Goal: Task Accomplishment & Management: Manage account settings

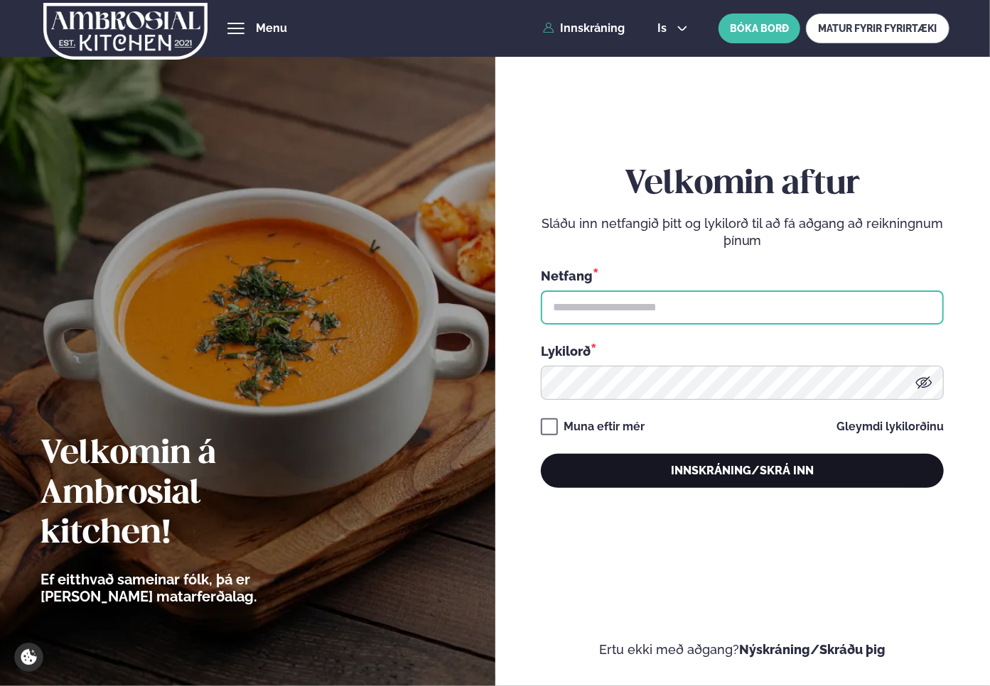
type input "**********"
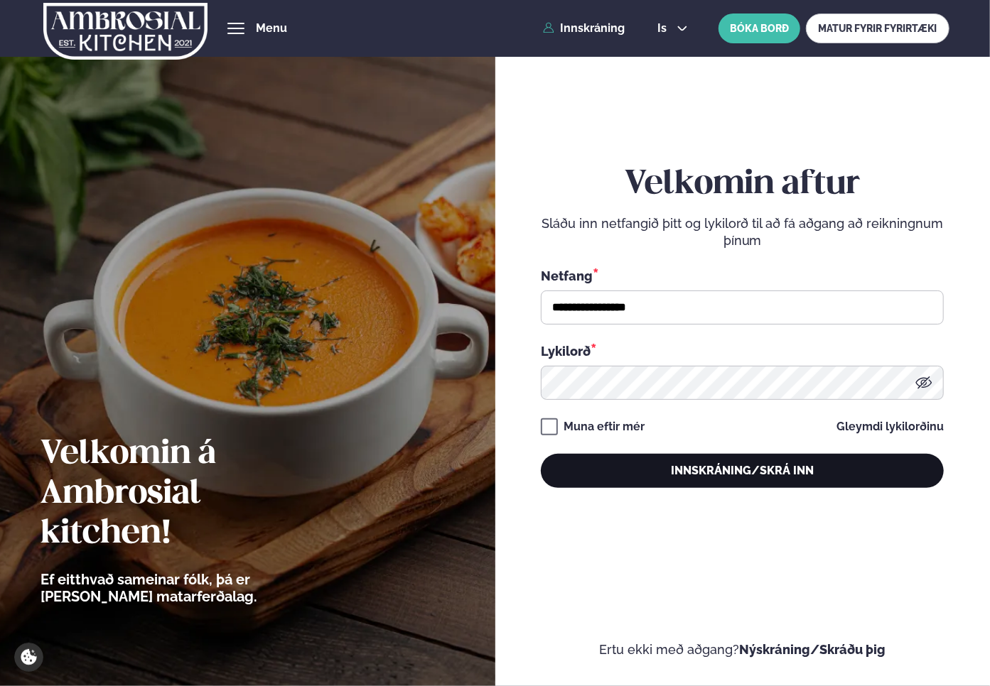
click at [736, 470] on button "Innskráning/Skrá inn" at bounding box center [742, 471] width 403 height 34
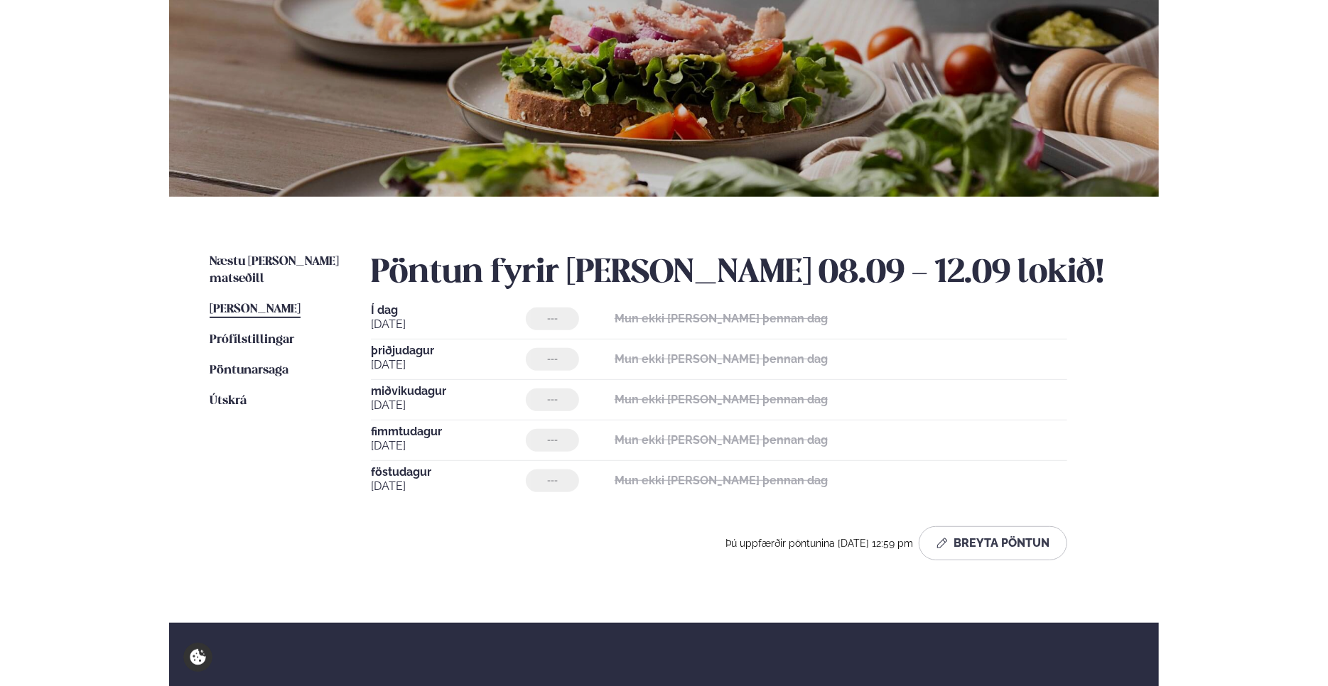
scroll to position [213, 0]
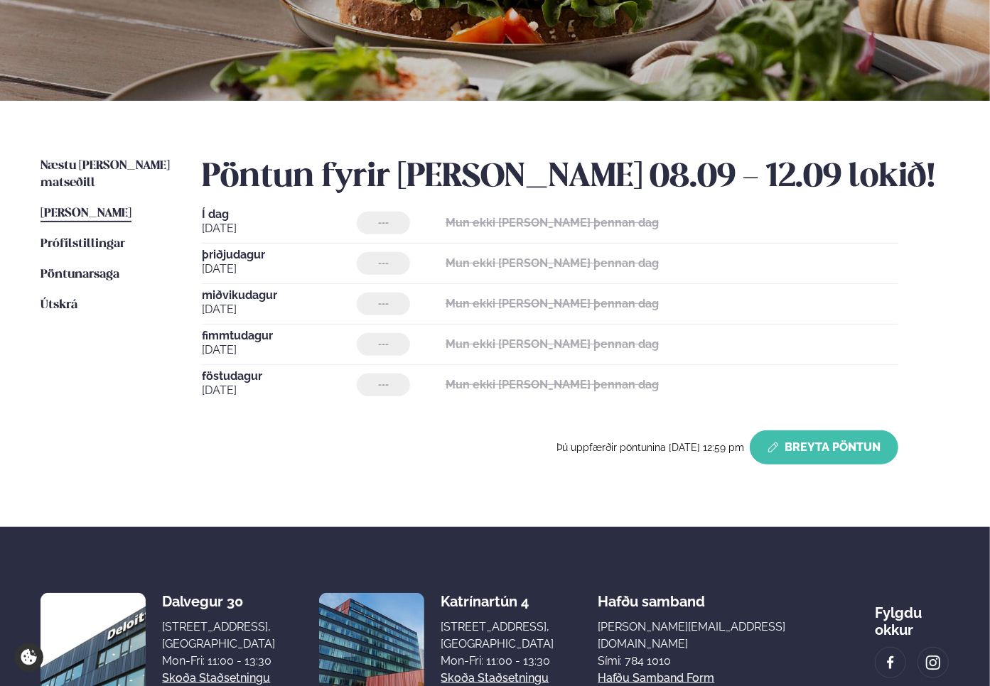
click at [817, 450] on button "Breyta Pöntun" at bounding box center [824, 448] width 149 height 34
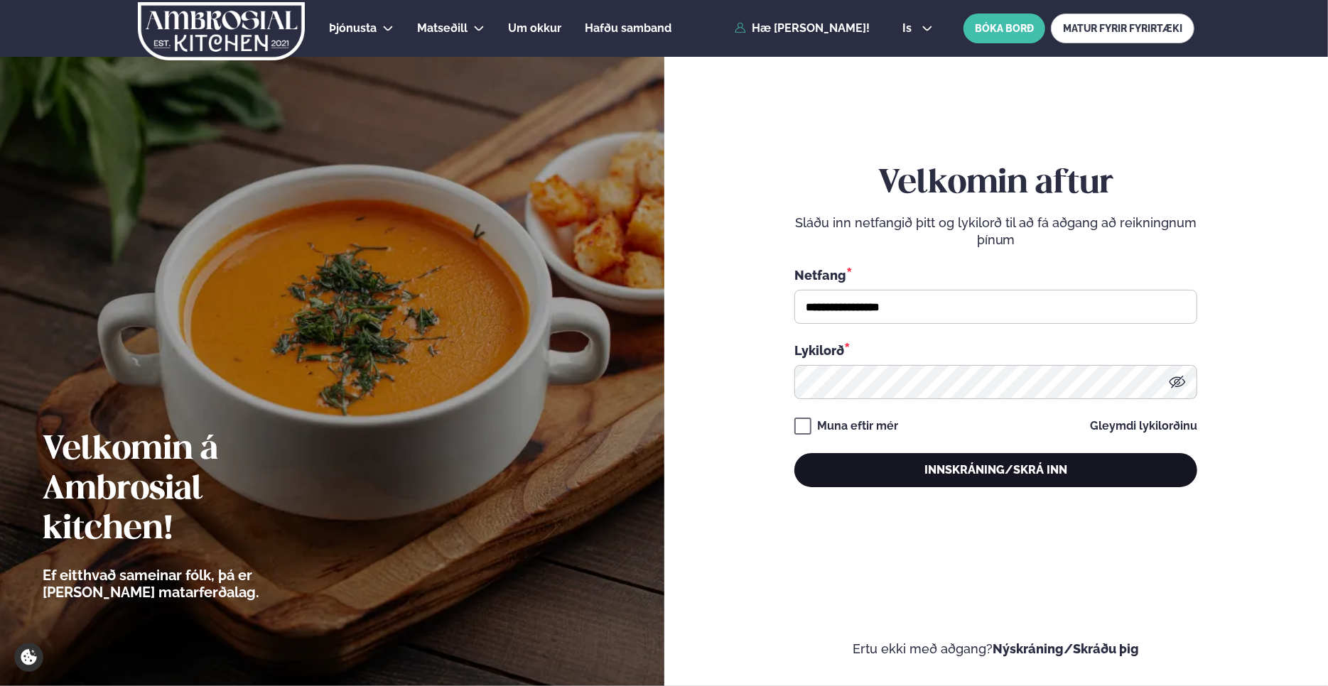
click at [989, 477] on button "Innskráning/Skrá inn" at bounding box center [995, 470] width 403 height 34
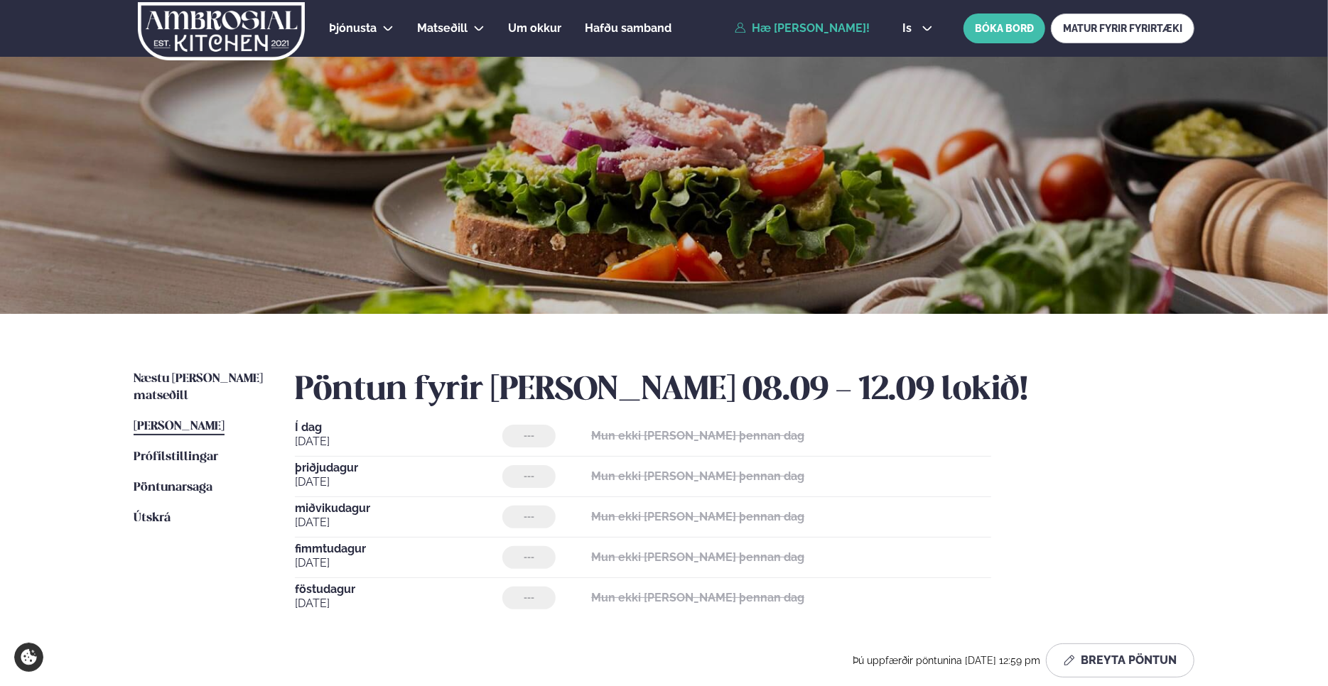
scroll to position [284, 0]
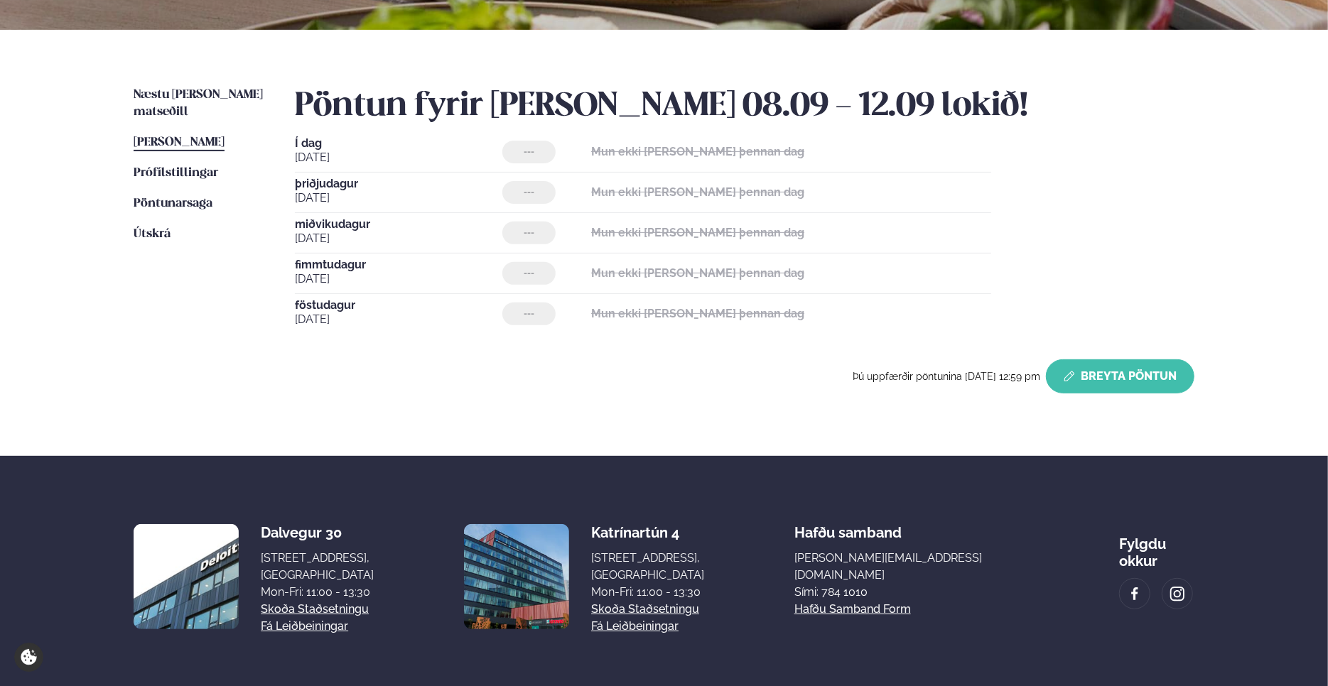
click at [989, 374] on button "Breyta Pöntun" at bounding box center [1120, 377] width 149 height 34
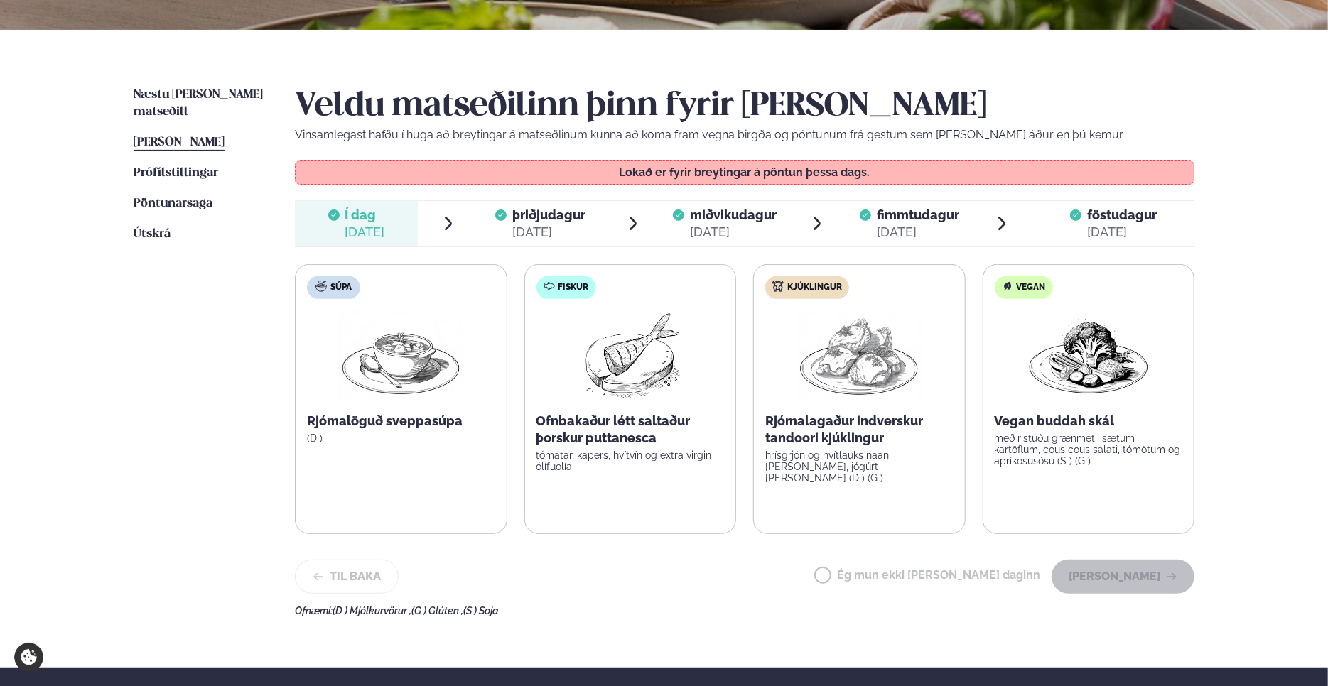
click at [569, 217] on span "þriðjudagur" at bounding box center [548, 214] width 73 height 15
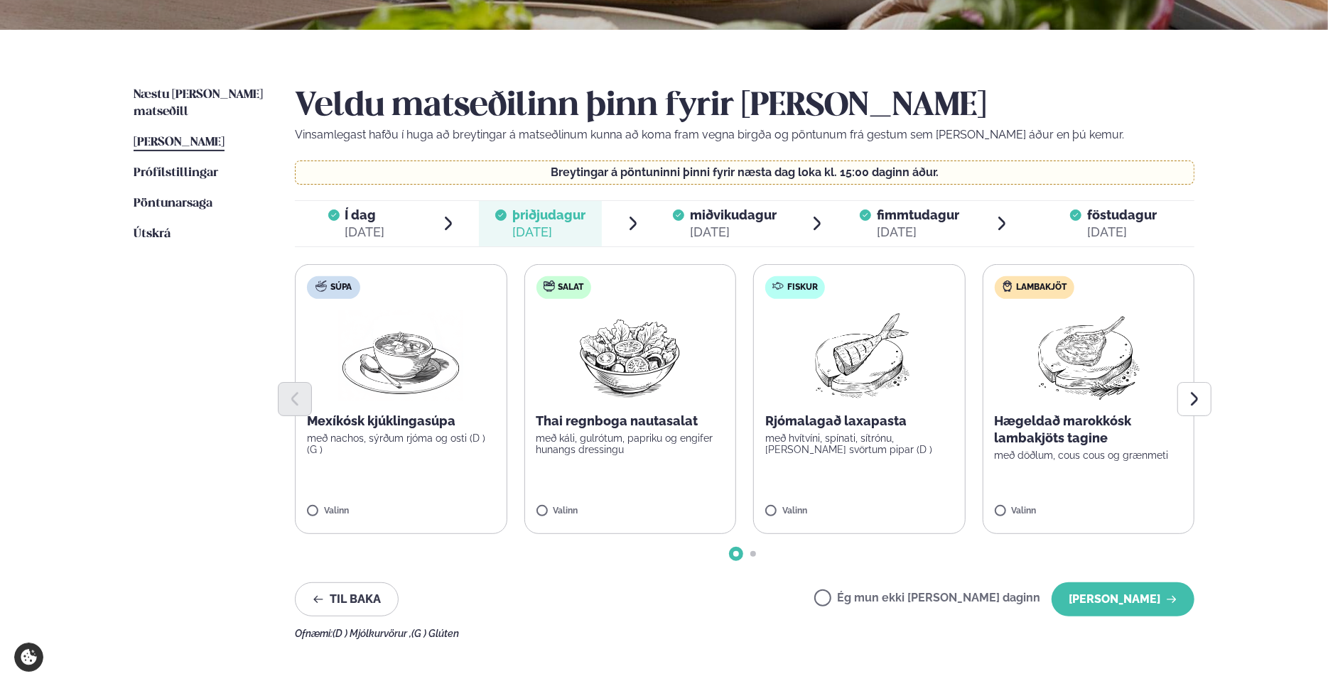
click at [357, 214] on span "Í dag" at bounding box center [365, 215] width 40 height 17
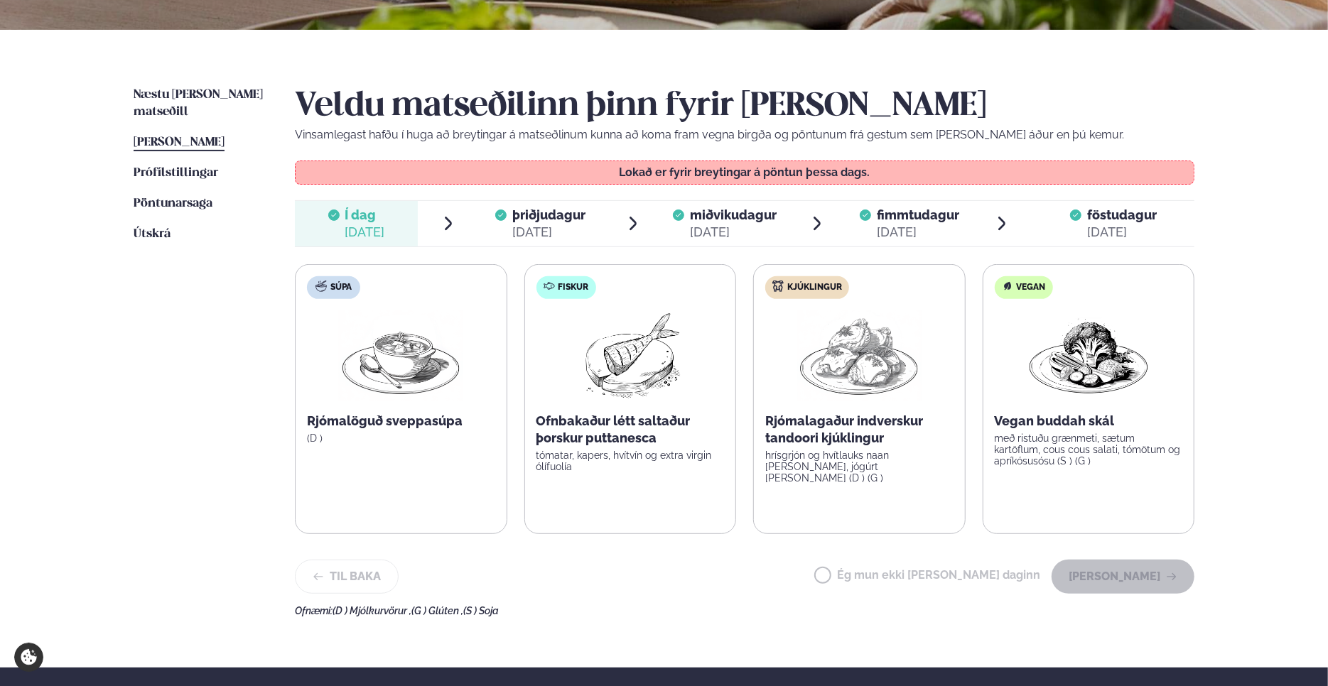
click at [188, 391] on ul "Næstu [PERSON_NAME] matseðill Næsta vika [PERSON_NAME] matseðill [PERSON_NAME] …" at bounding box center [200, 352] width 133 height 530
